Goal: Task Accomplishment & Management: Complete application form

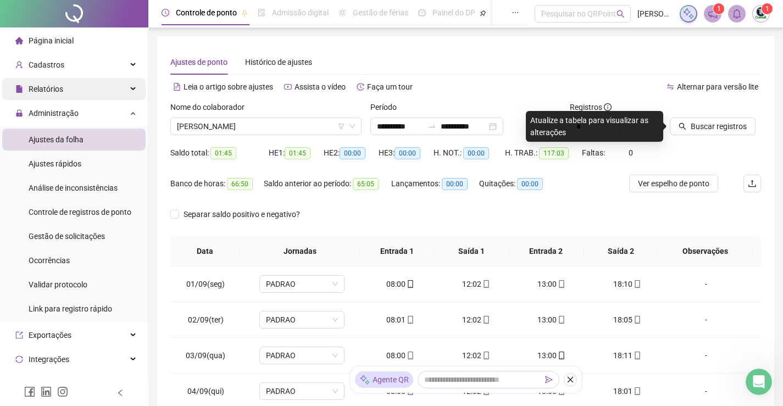
click at [52, 88] on span "Relatórios" at bounding box center [46, 89] width 35 height 9
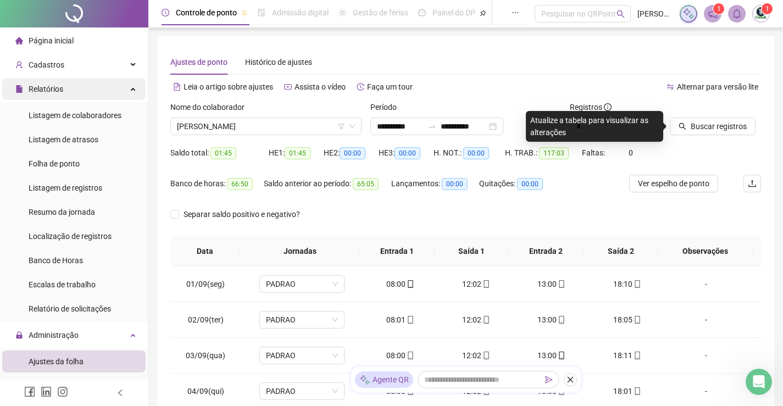
click at [71, 96] on div "Relatórios" at bounding box center [73, 89] width 143 height 22
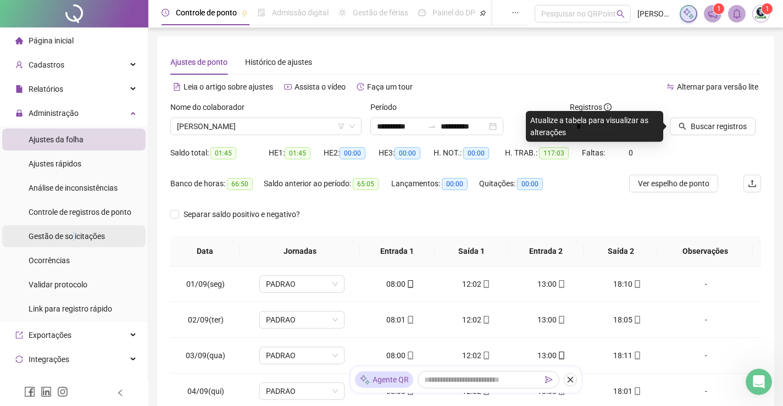
click at [74, 236] on span "Gestão de solicitações" at bounding box center [67, 236] width 76 height 9
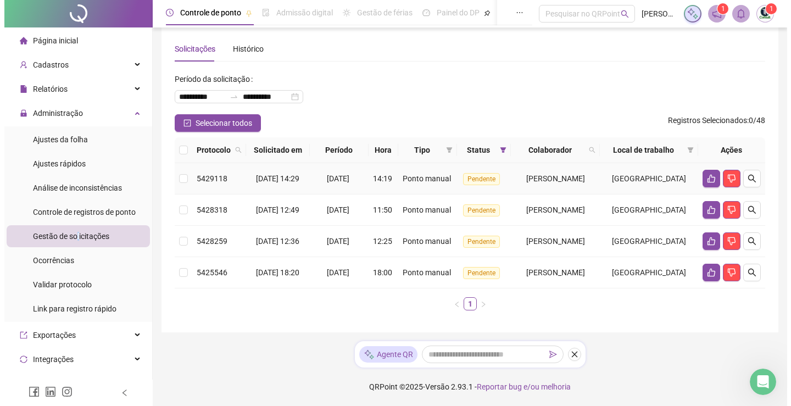
scroll to position [52, 0]
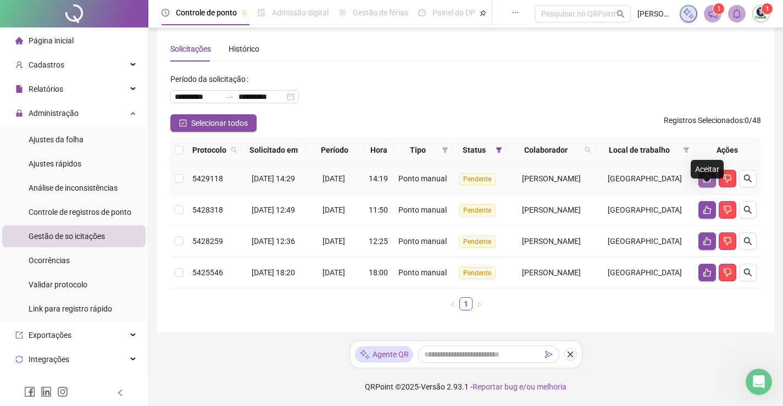
click at [708, 174] on icon "like" at bounding box center [707, 178] width 9 height 9
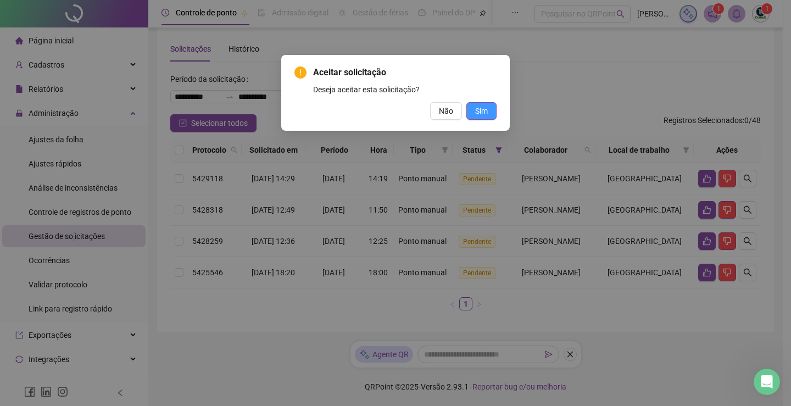
click at [484, 108] on span "Sim" at bounding box center [481, 111] width 13 height 12
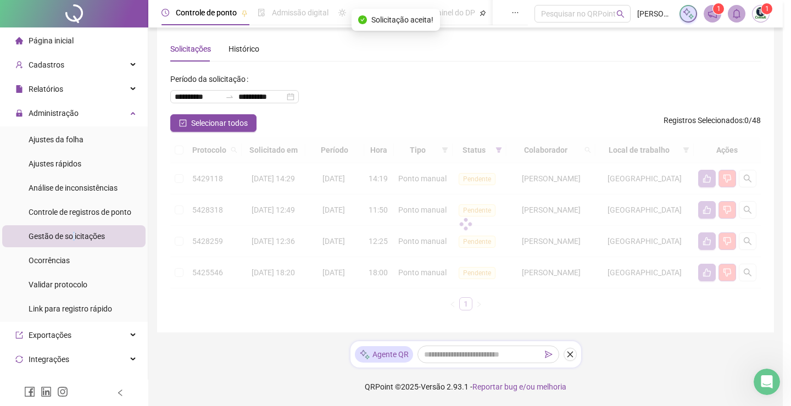
scroll to position [14, 0]
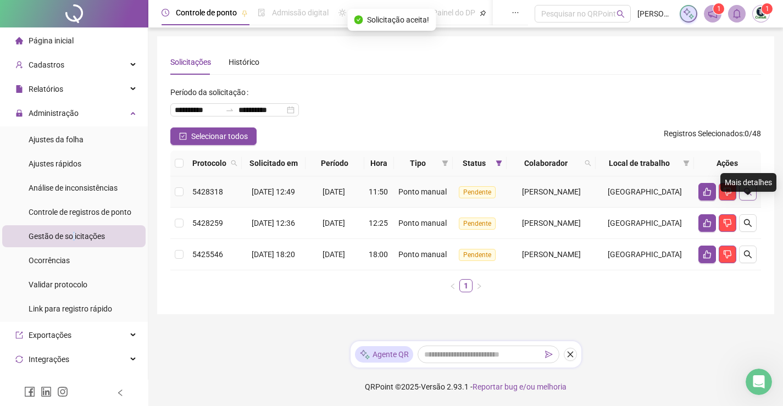
click at [748, 192] on icon "search" at bounding box center [747, 191] width 9 height 9
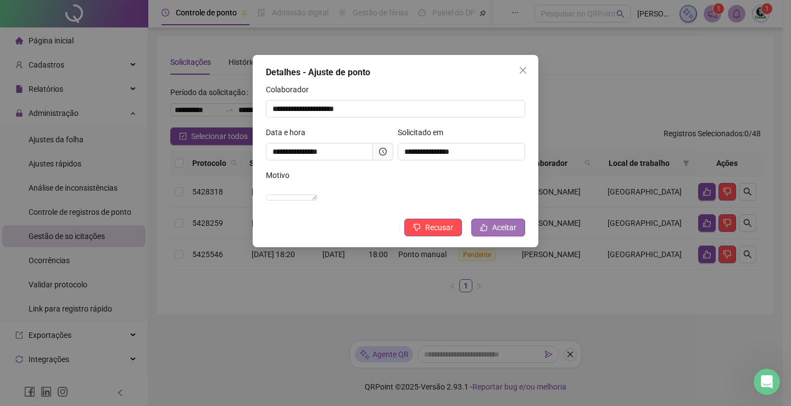
click at [508, 234] on span "Aceitar" at bounding box center [504, 227] width 24 height 12
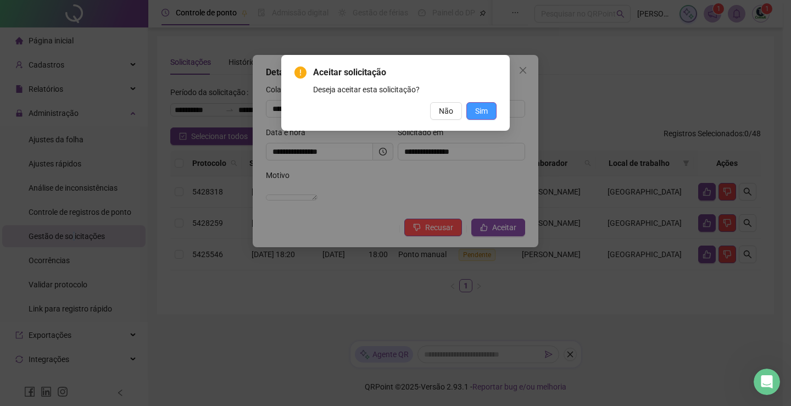
click at [482, 108] on span "Sim" at bounding box center [481, 111] width 13 height 12
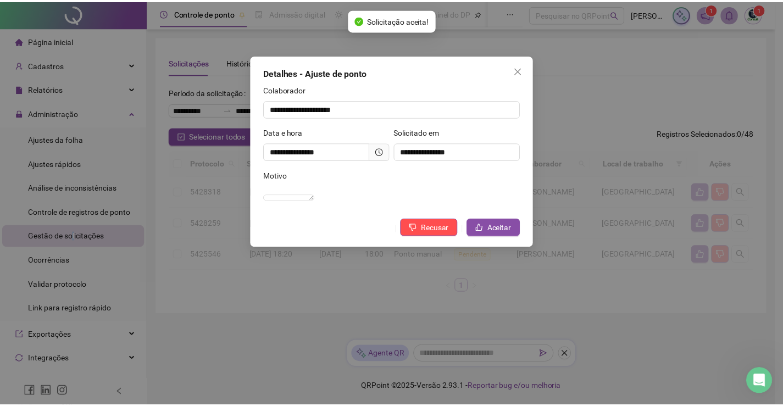
scroll to position [0, 0]
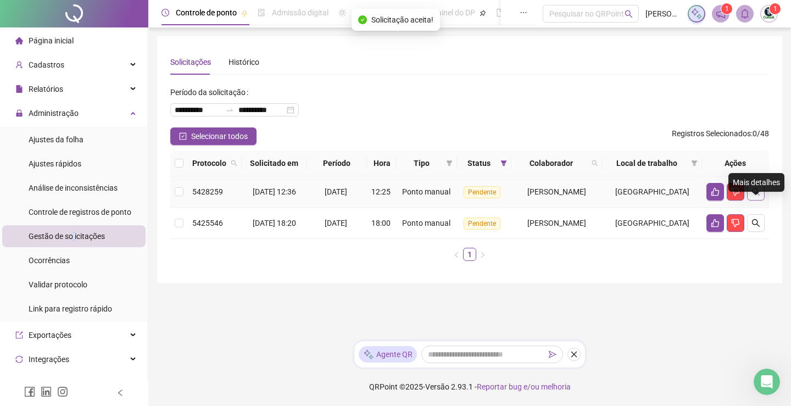
click at [762, 201] on button "button" at bounding box center [756, 192] width 18 height 18
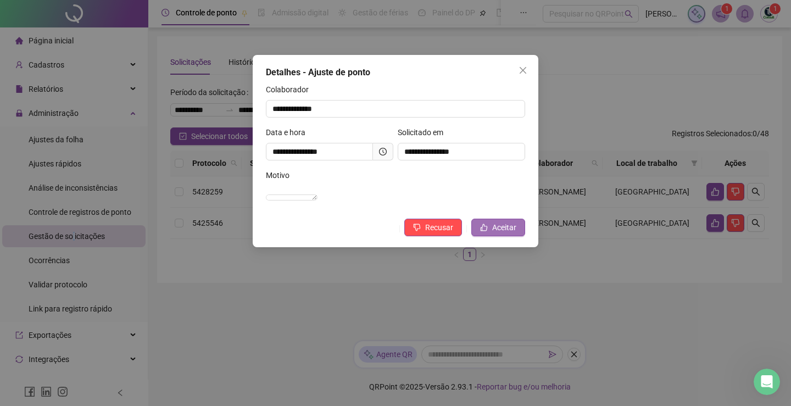
click at [478, 236] on button "Aceitar" at bounding box center [498, 228] width 54 height 18
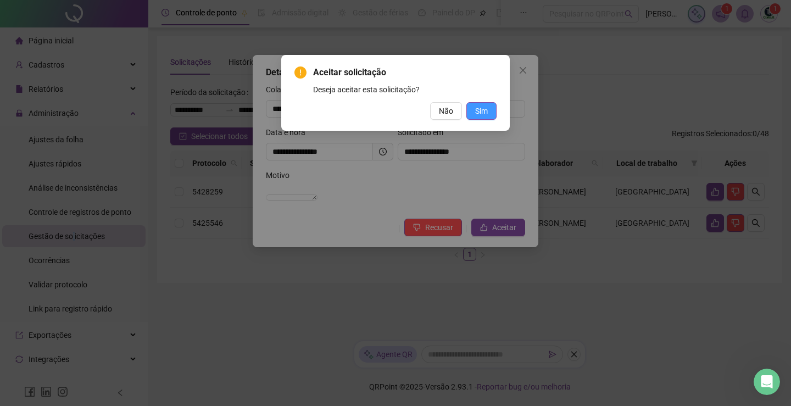
click at [482, 114] on span "Sim" at bounding box center [481, 111] width 13 height 12
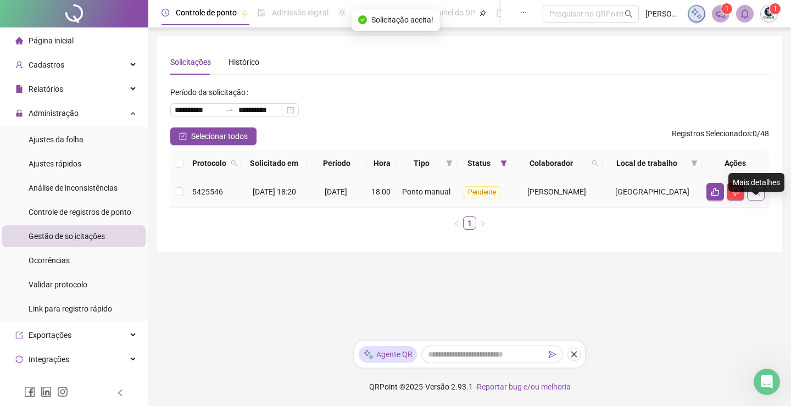
click at [757, 196] on icon "search" at bounding box center [756, 191] width 9 height 9
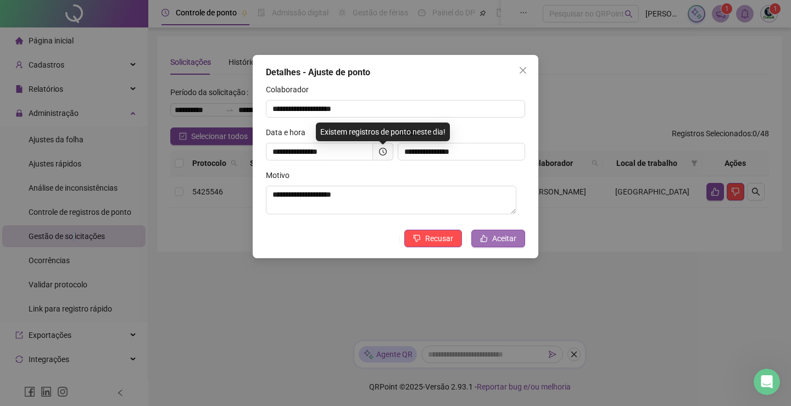
click at [488, 240] on icon "like" at bounding box center [484, 239] width 8 height 8
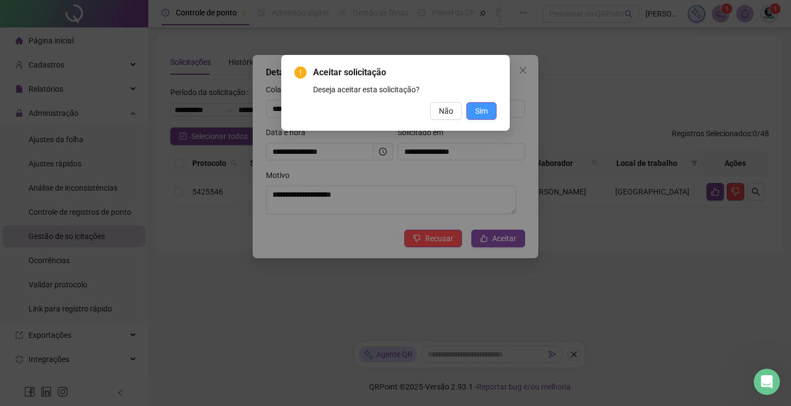
click at [488, 110] on button "Sim" at bounding box center [482, 111] width 30 height 18
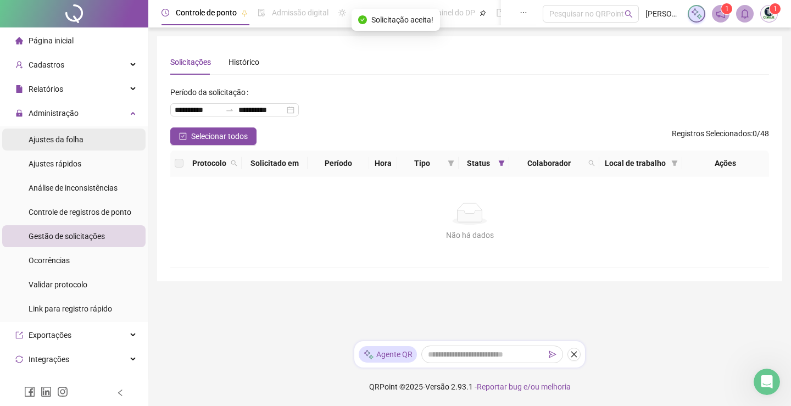
click at [74, 142] on span "Ajustes da folha" at bounding box center [56, 139] width 55 height 9
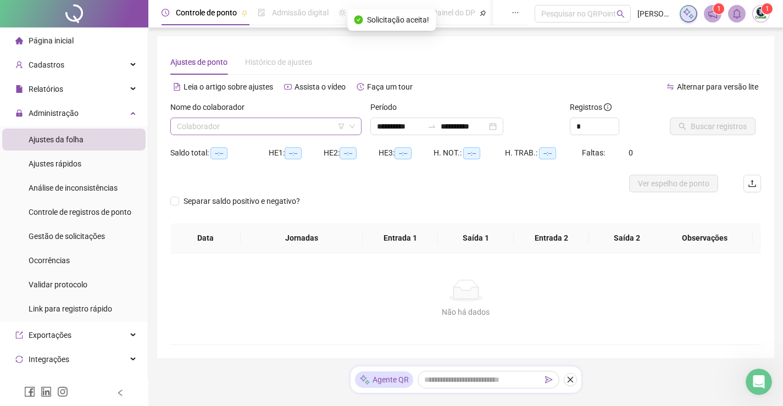
type input "**********"
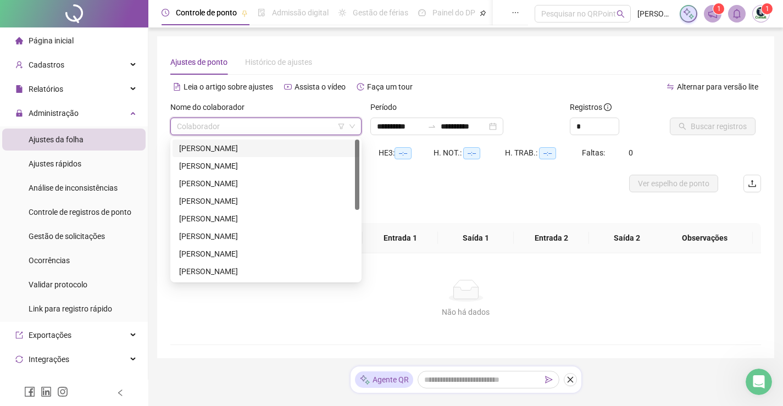
click at [286, 132] on input "search" at bounding box center [261, 126] width 168 height 16
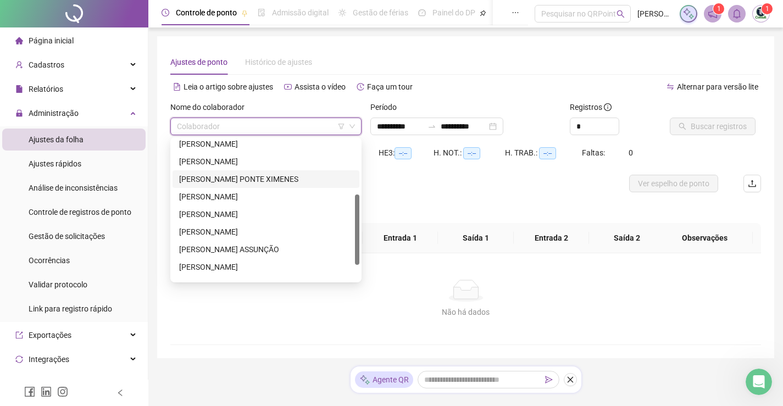
click at [260, 176] on div "[PERSON_NAME] PONTE XIMENES" at bounding box center [266, 179] width 174 height 12
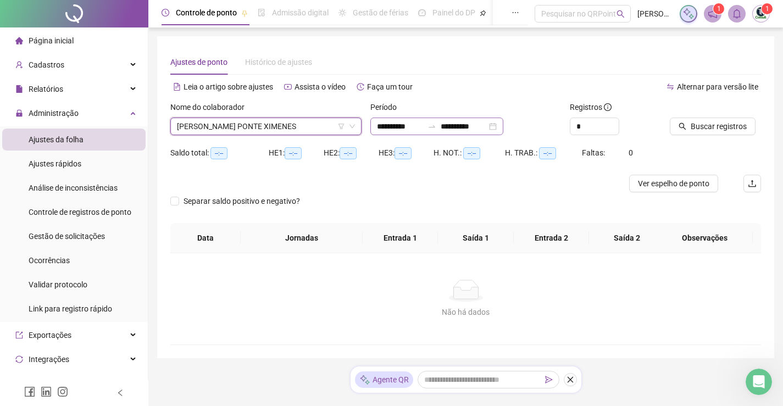
click at [503, 127] on div "**********" at bounding box center [436, 127] width 133 height 18
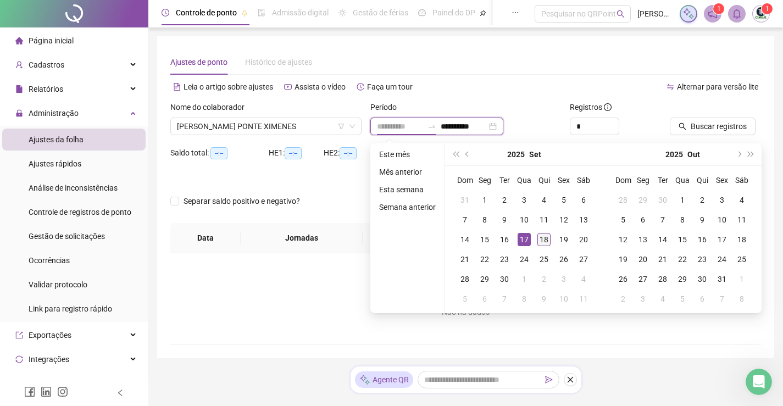
type input "**********"
click at [542, 243] on div "18" at bounding box center [543, 239] width 13 height 13
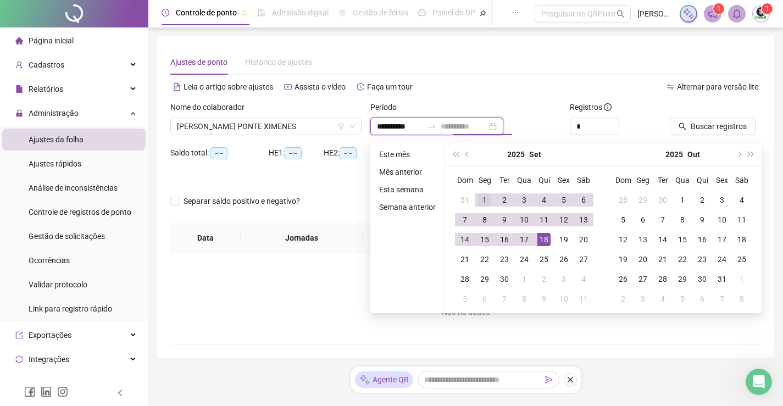
type input "**********"
click at [478, 198] on div "1" at bounding box center [484, 199] width 13 height 13
type input "**********"
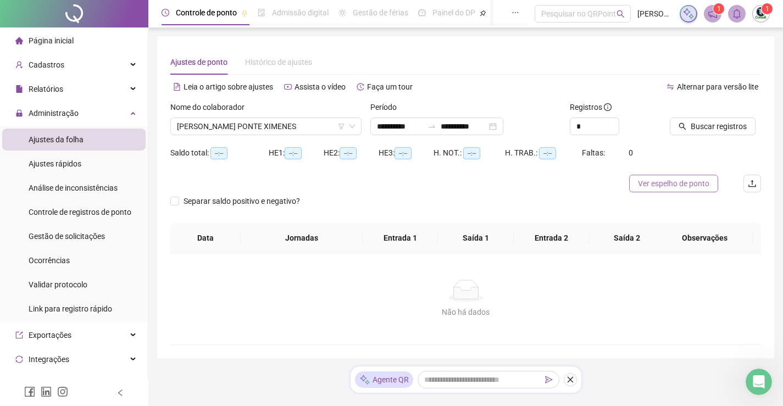
click at [707, 182] on span "Ver espelho de ponto" at bounding box center [673, 183] width 71 height 12
